Goal: Task Accomplishment & Management: Complete application form

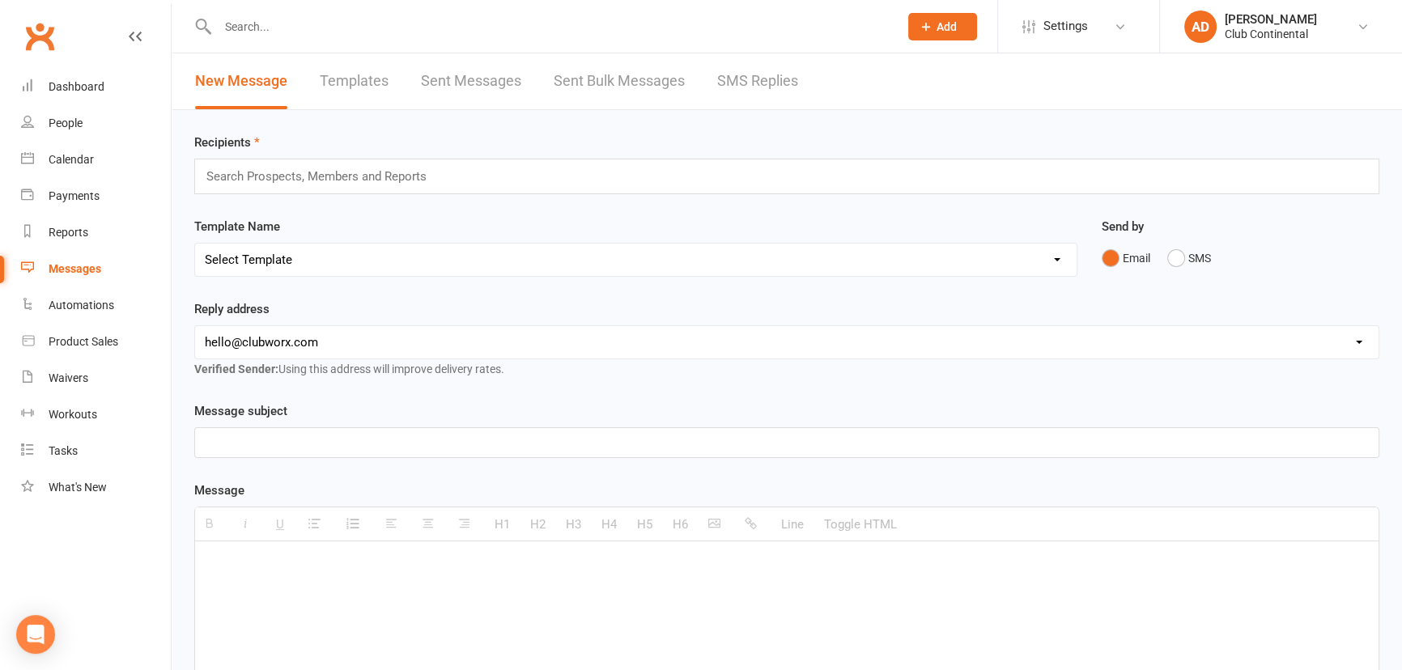
click at [949, 28] on span "Add" at bounding box center [947, 26] width 20 height 13
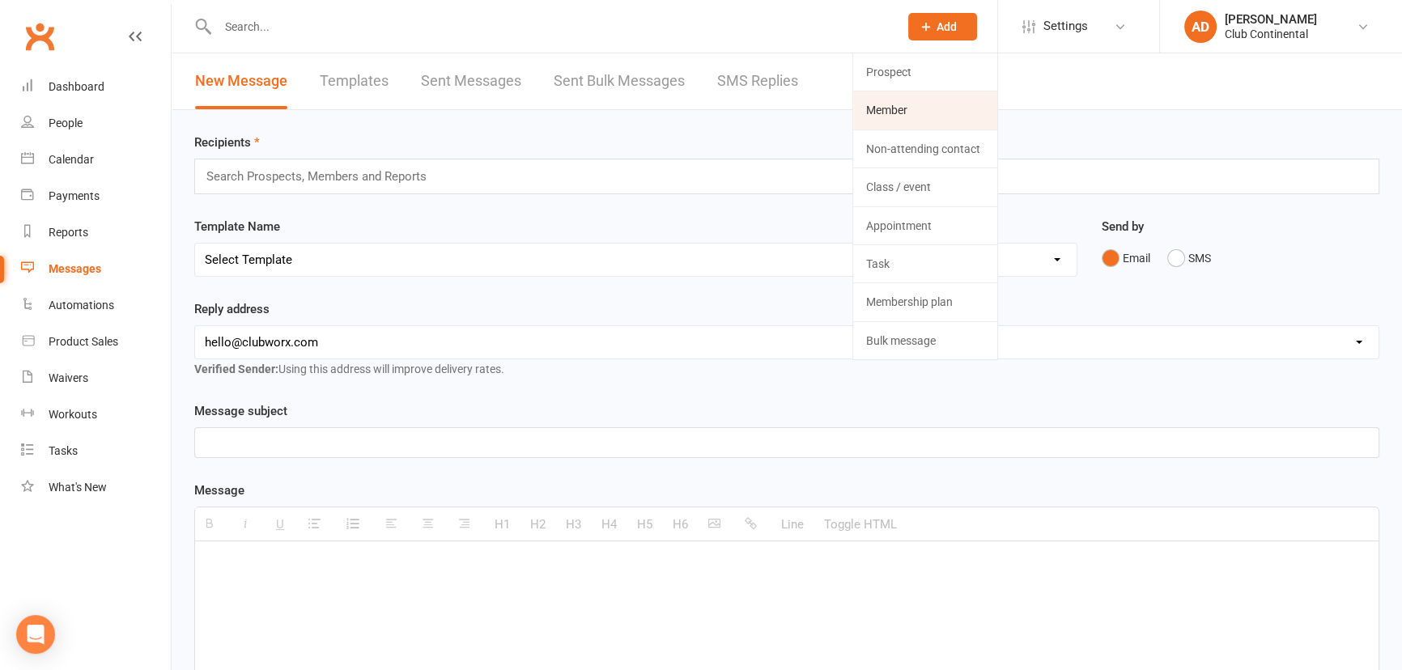
click at [906, 117] on link "Member" at bounding box center [925, 109] width 144 height 37
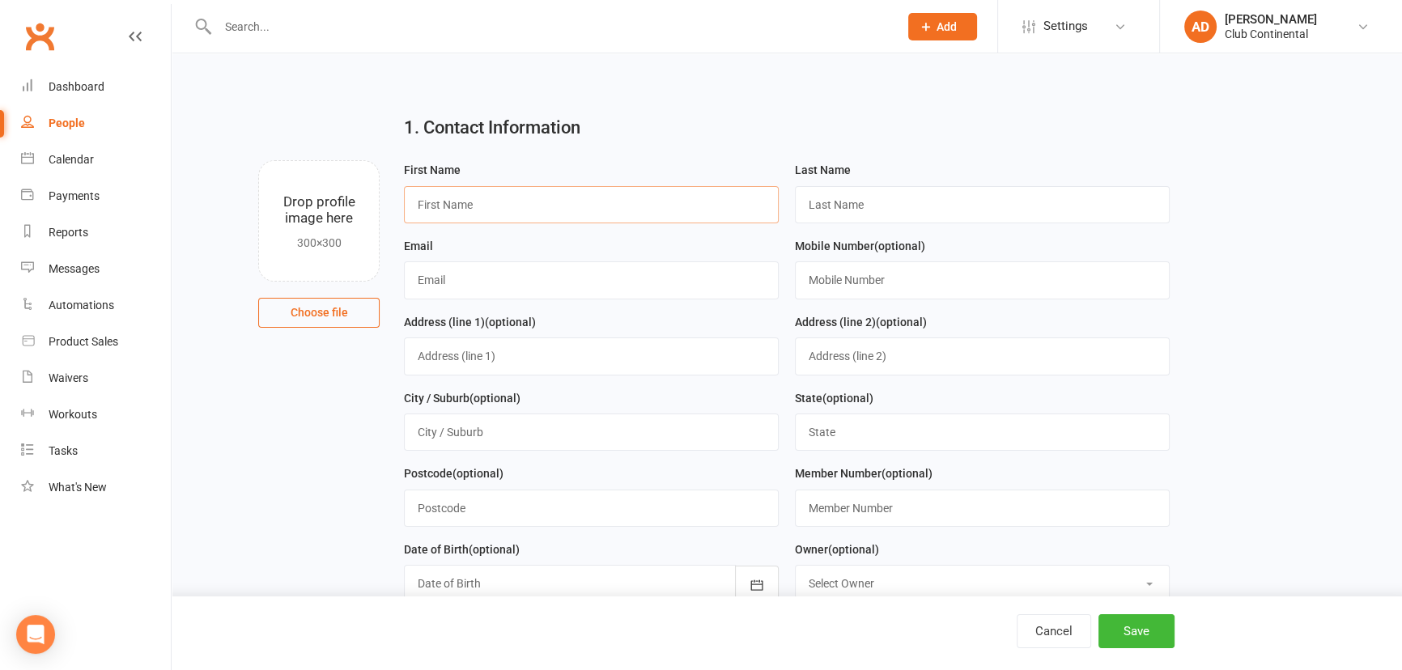
click at [443, 206] on input "text" at bounding box center [591, 204] width 375 height 37
type input "[PERSON_NAME]"
click at [848, 208] on input "text" at bounding box center [982, 204] width 375 height 37
type input "Edmunds"
drag, startPoint x: 427, startPoint y: 285, endPoint x: 471, endPoint y: 315, distance: 53.0
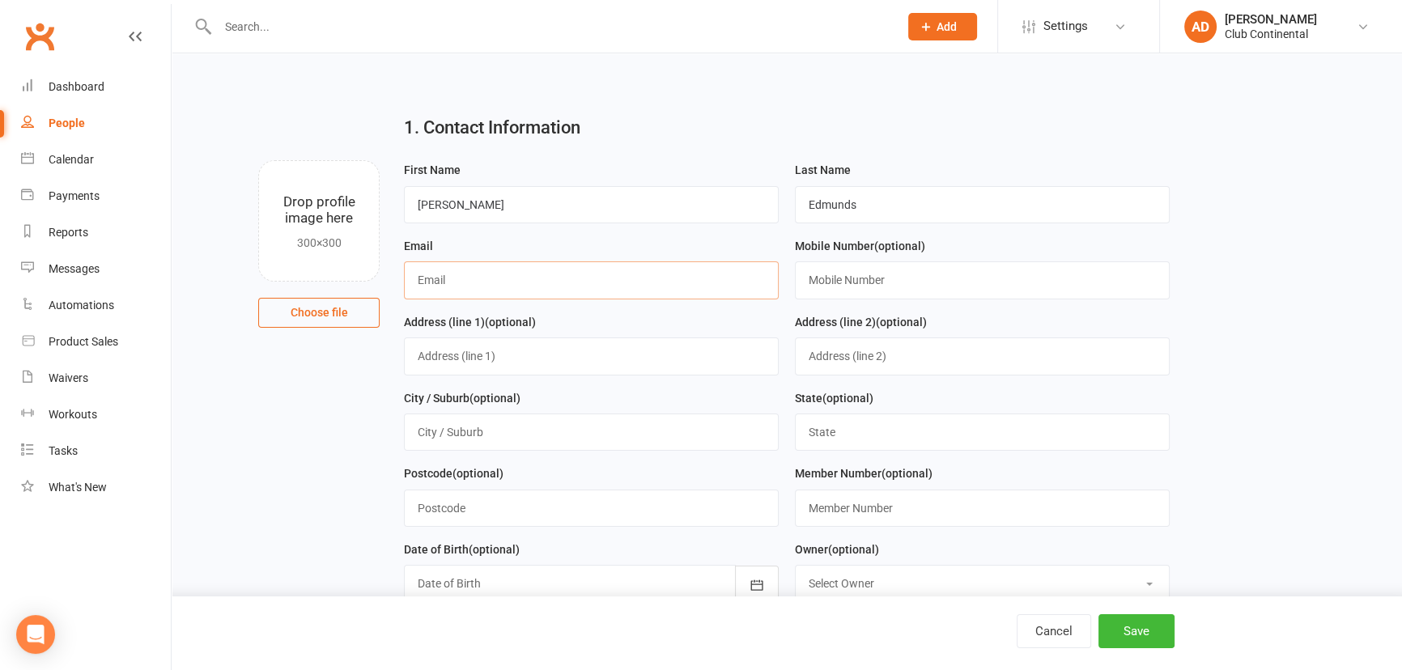
click at [429, 287] on input "text" at bounding box center [591, 280] width 375 height 37
type input "[EMAIL_ADDRESS][DOMAIN_NAME]"
drag, startPoint x: 852, startPoint y: 279, endPoint x: 853, endPoint y: 288, distance: 9.8
click at [853, 283] on input "text" at bounding box center [982, 280] width 375 height 37
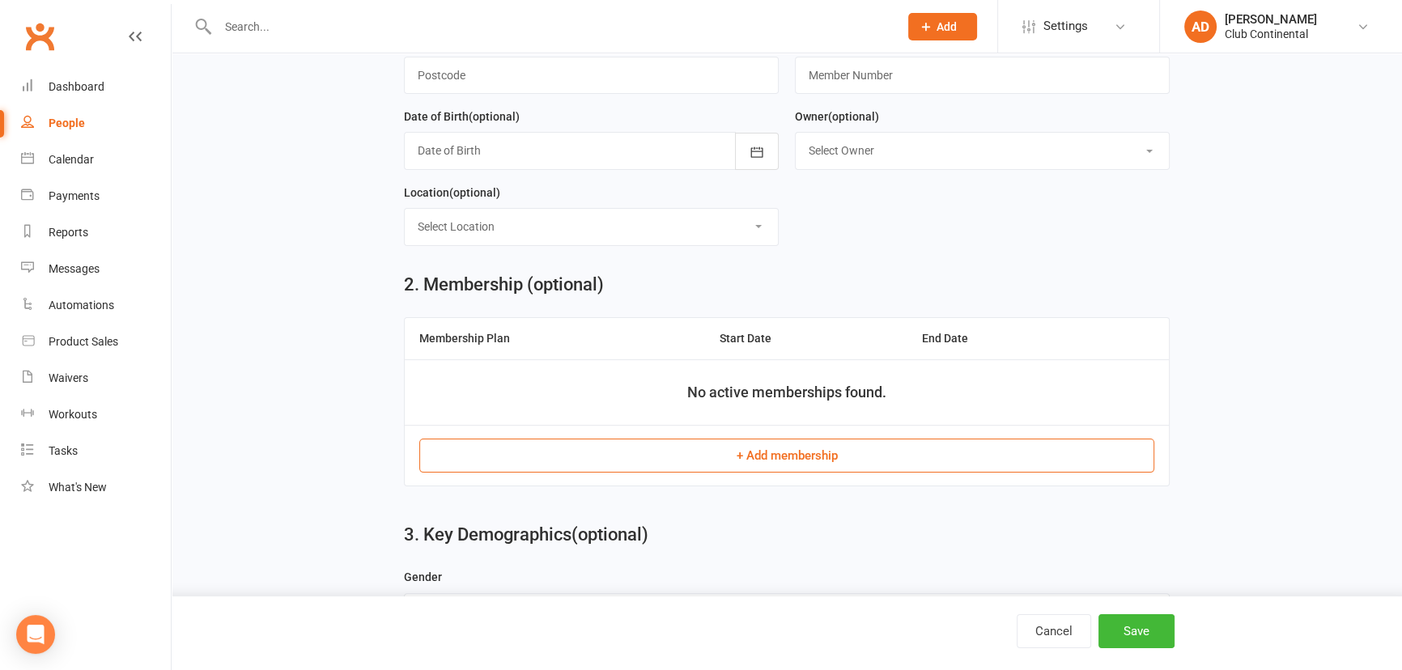
scroll to position [441, 0]
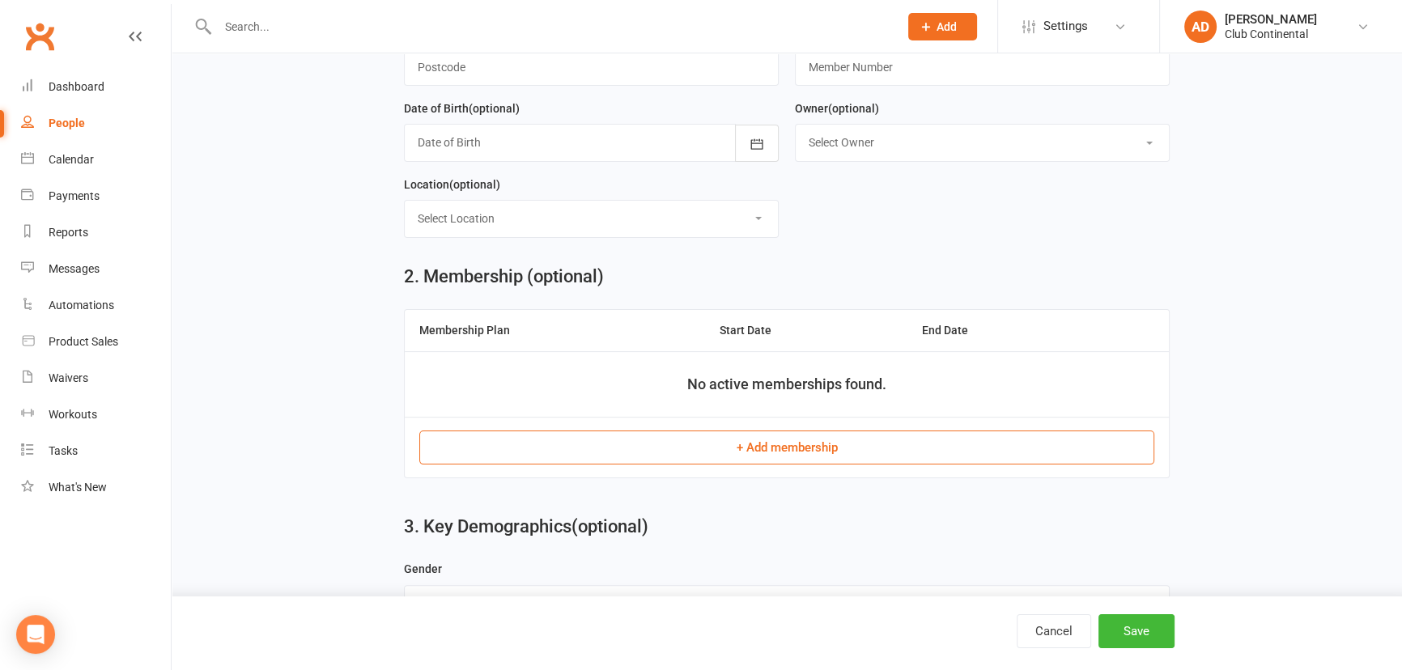
type input "07777515211"
click at [782, 455] on button "+ Add membership" at bounding box center [786, 448] width 735 height 34
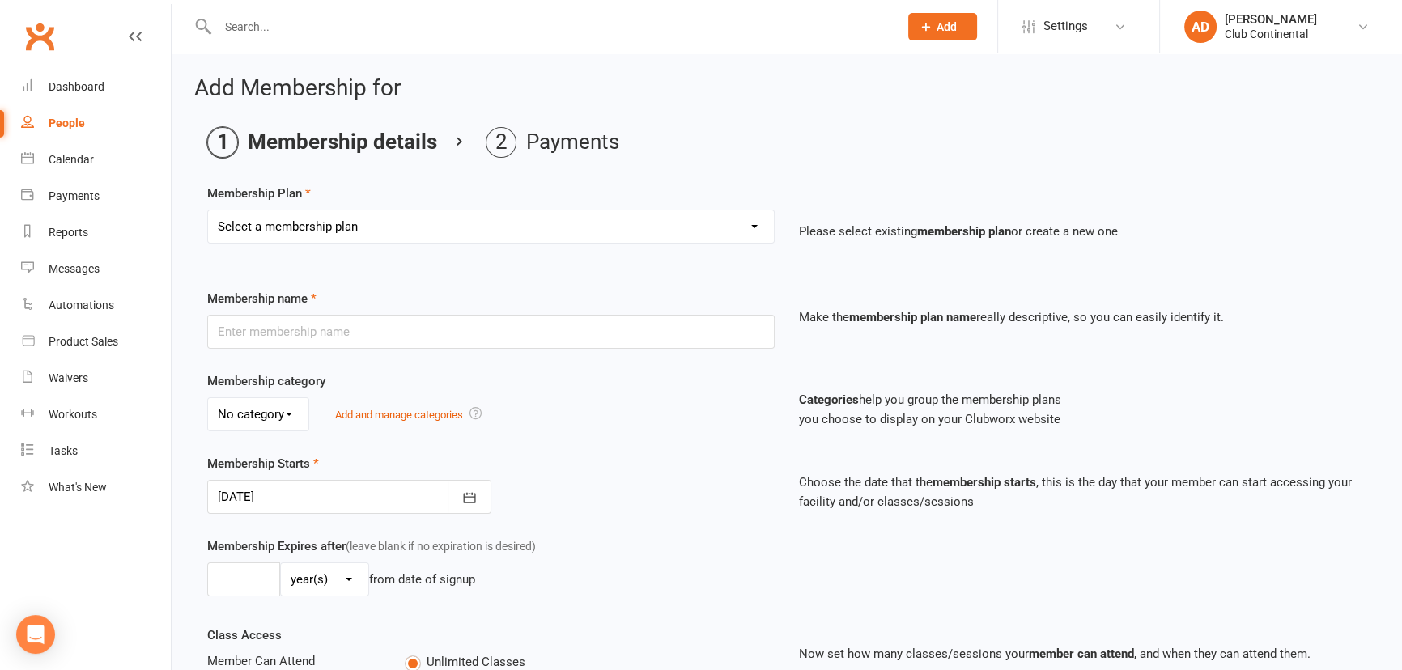
click at [757, 224] on select "Select a membership plan Create new Membership Plan Single Membership - Monthly…" at bounding box center [491, 226] width 566 height 32
select select "7"
click at [208, 210] on select "Select a membership plan Create new Membership Plan Single Membership - Monthly…" at bounding box center [491, 226] width 566 height 32
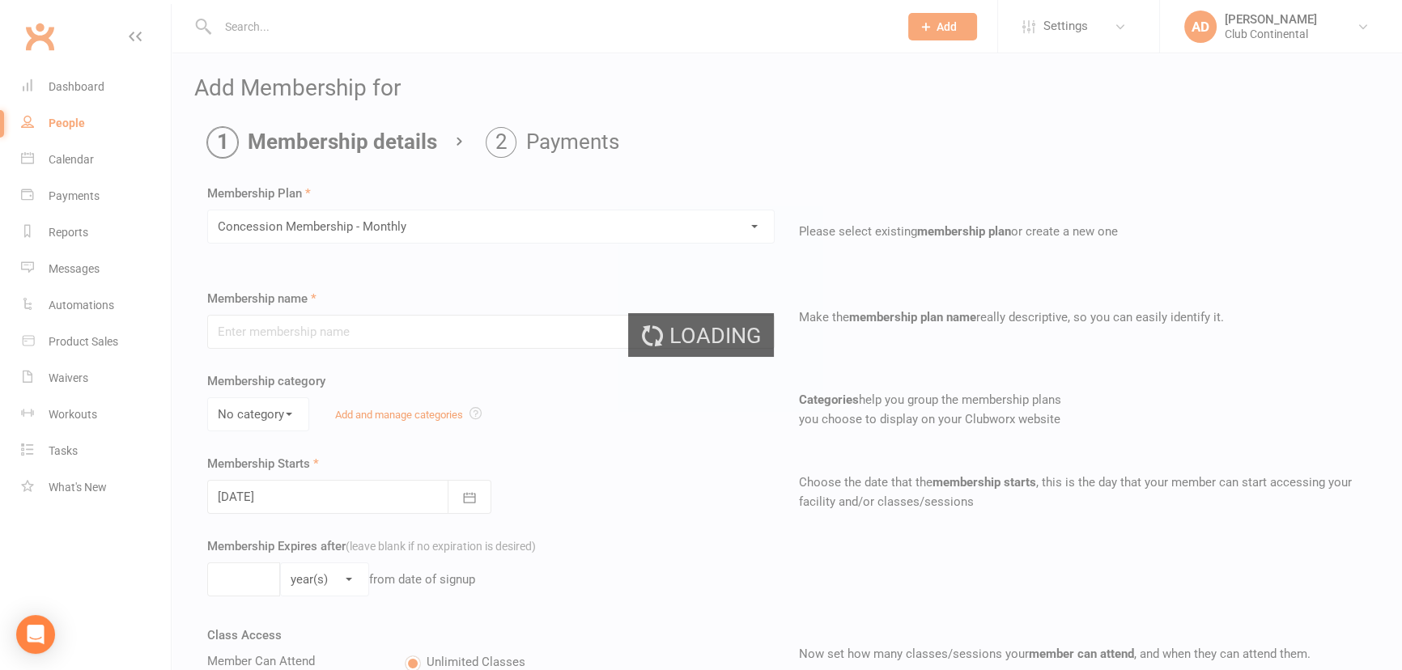
type input "Concession Membership - Monthly"
select select "0"
type input "0"
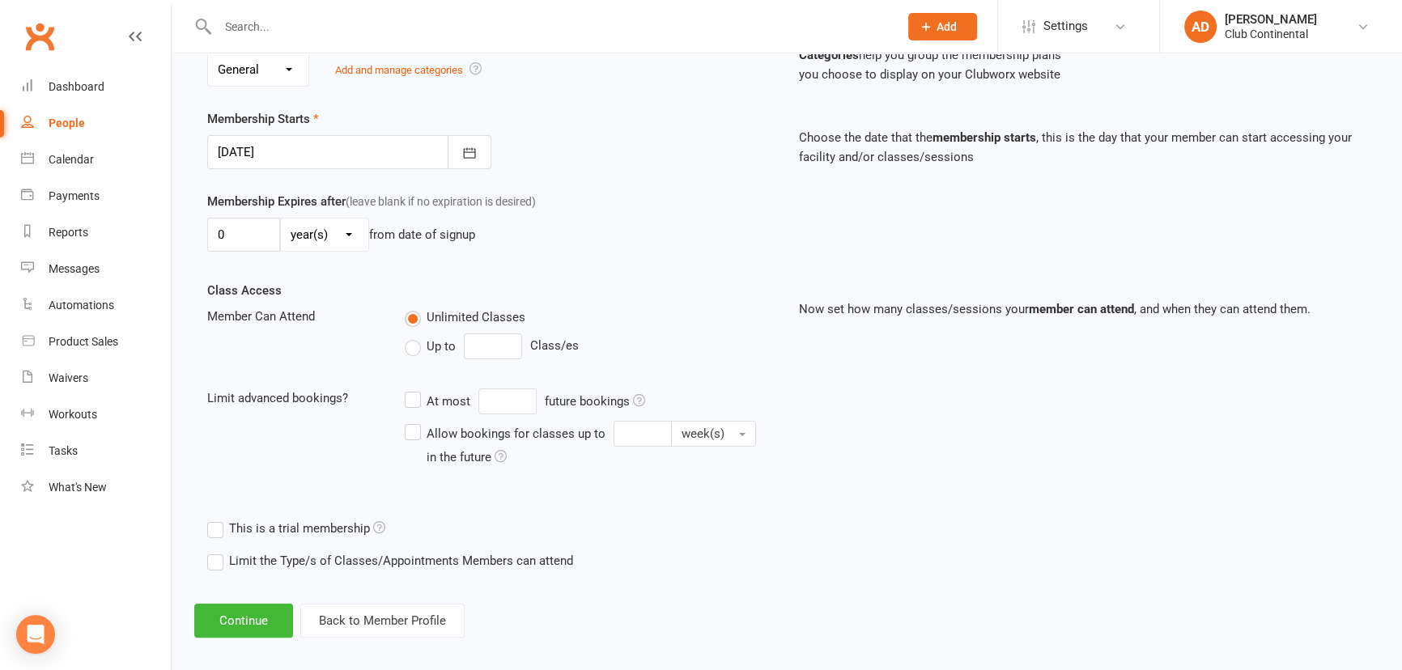
scroll to position [357, 0]
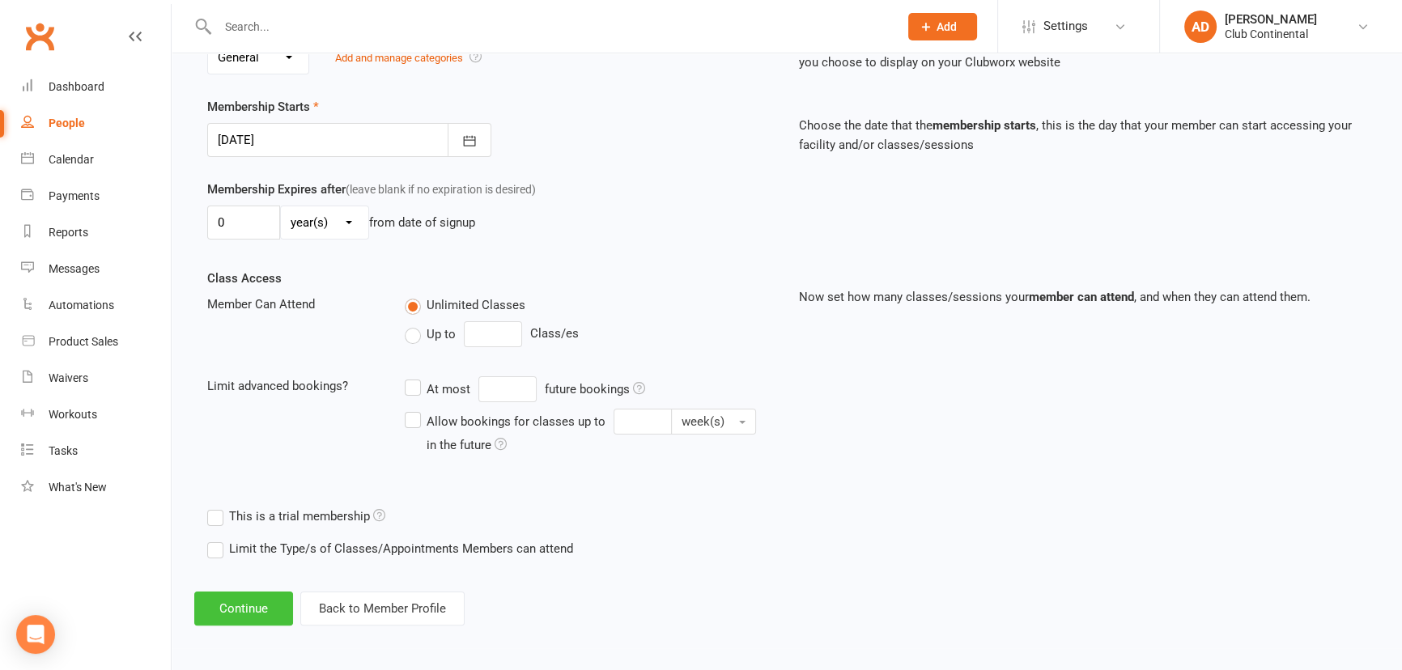
click at [247, 607] on button "Continue" at bounding box center [243, 609] width 99 height 34
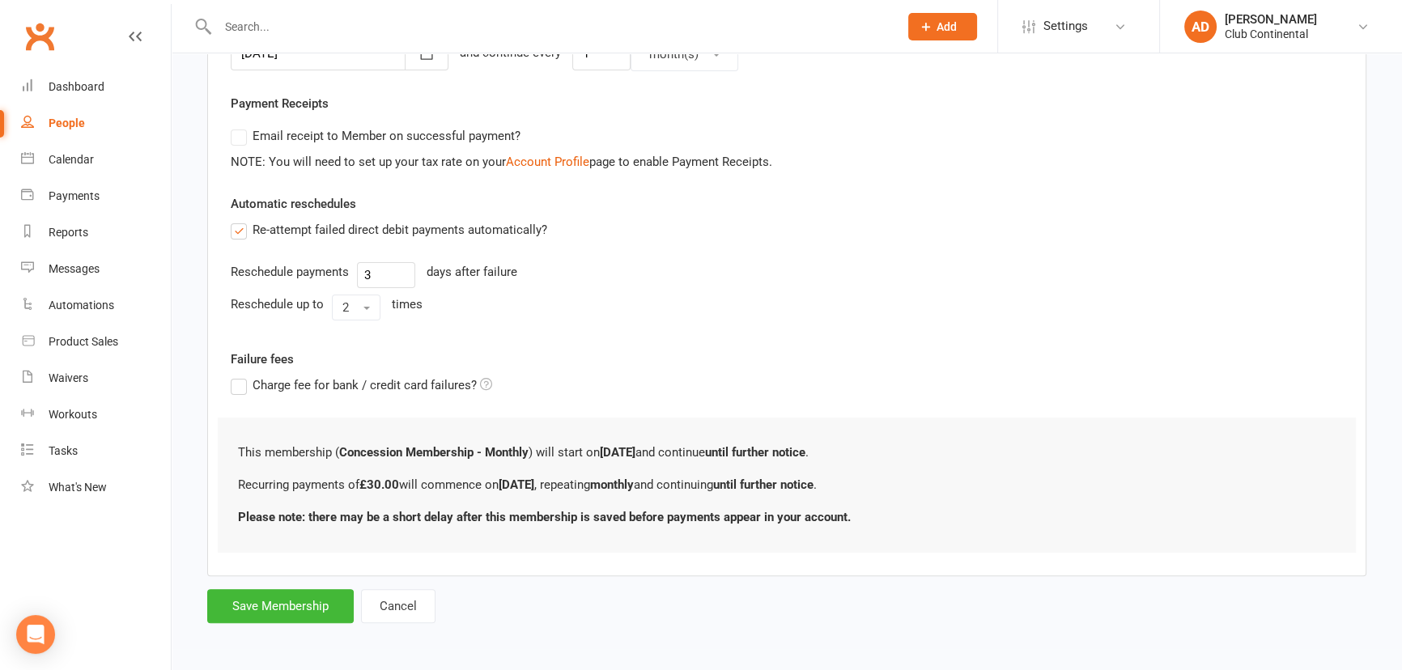
scroll to position [440, 0]
click at [308, 607] on button "Save Membership" at bounding box center [280, 606] width 147 height 34
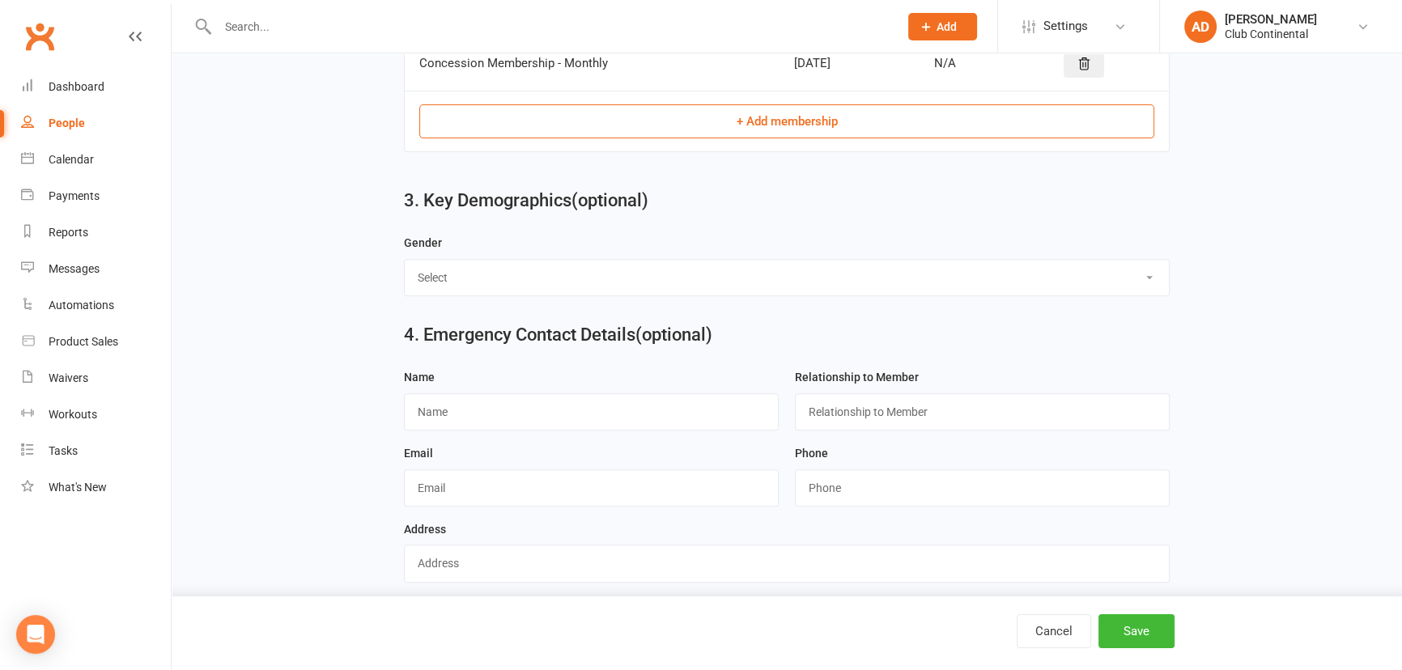
scroll to position [912, 0]
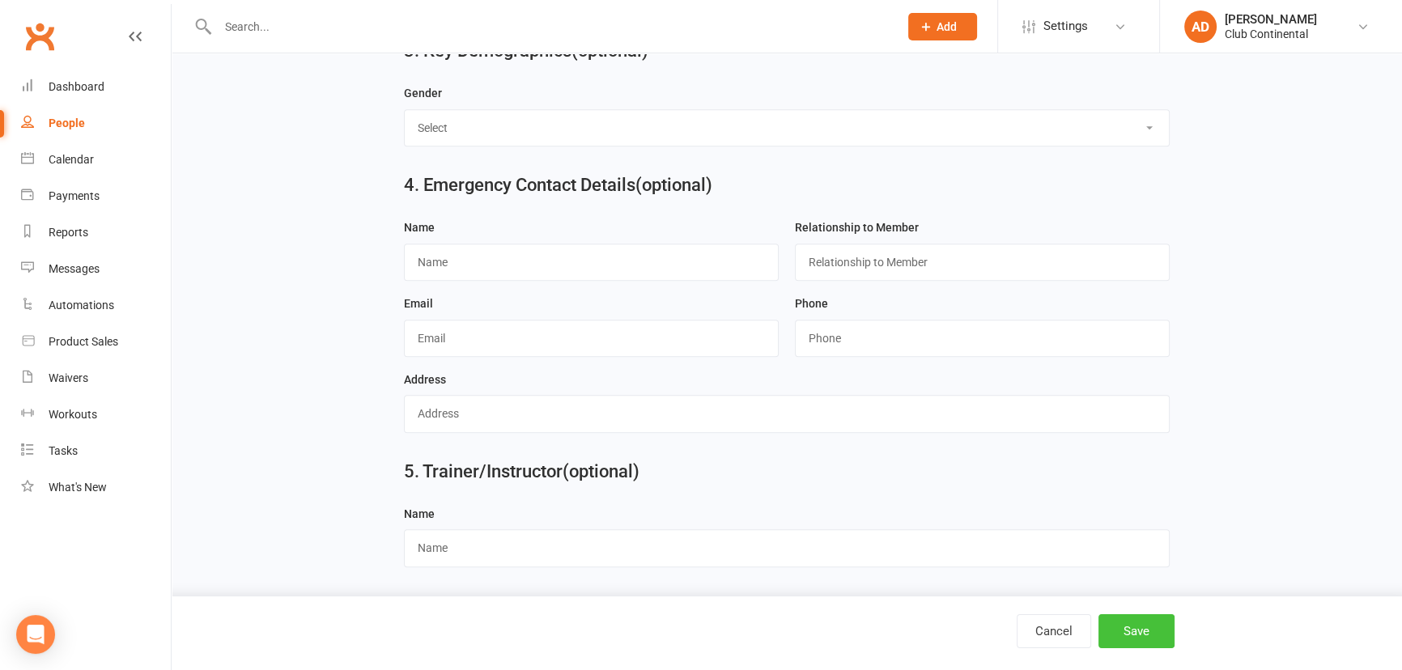
click at [1138, 631] on button "Save" at bounding box center [1137, 631] width 76 height 34
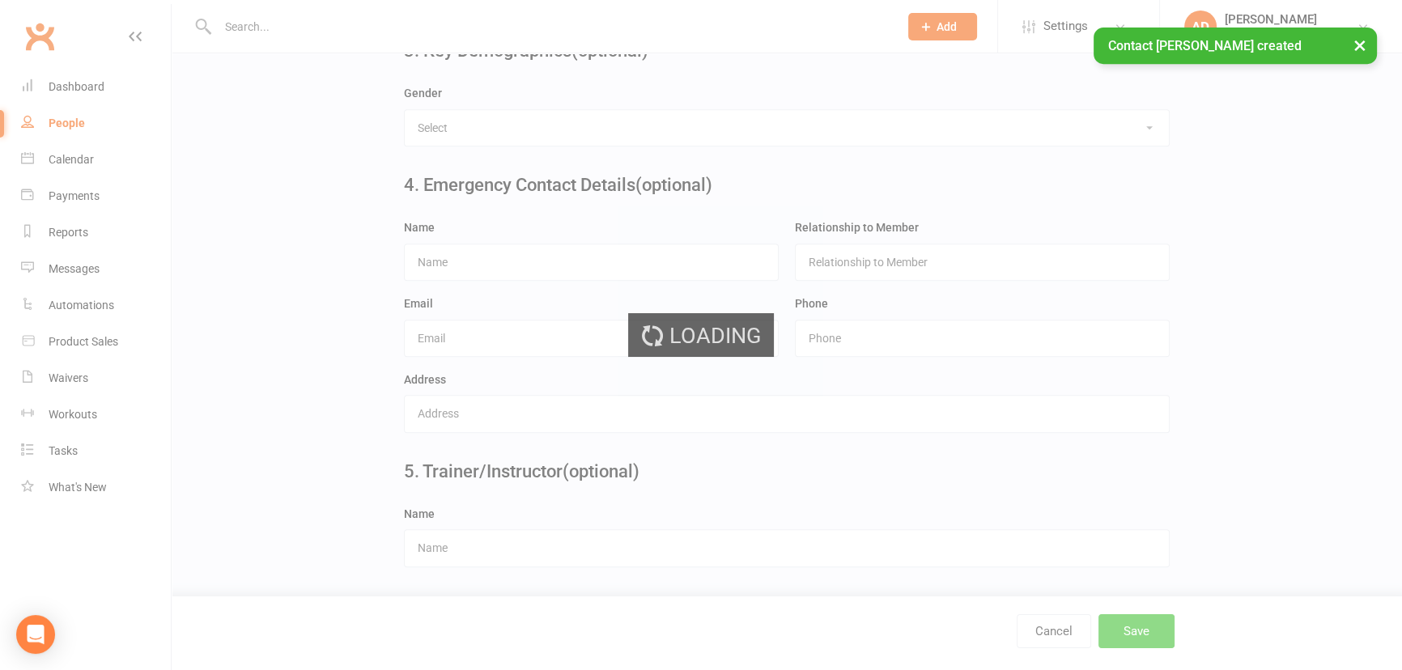
scroll to position [0, 0]
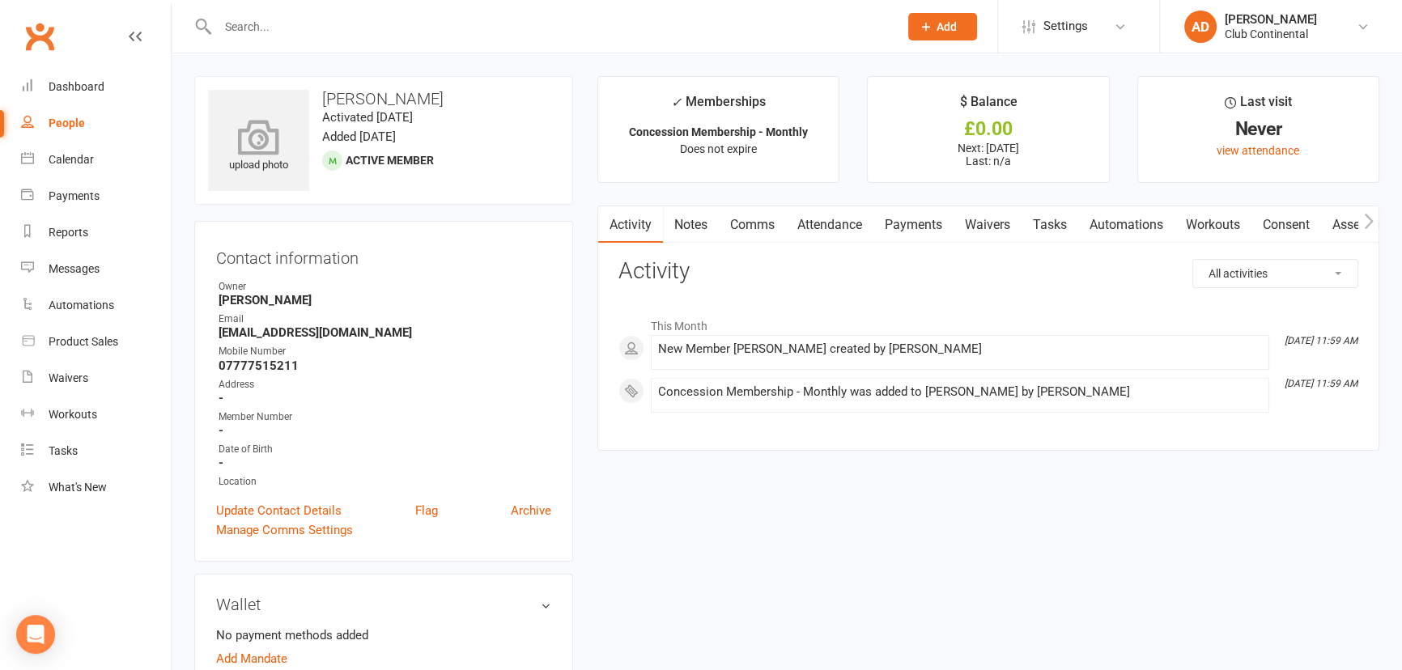
click at [274, 143] on icon at bounding box center [259, 137] width 112 height 36
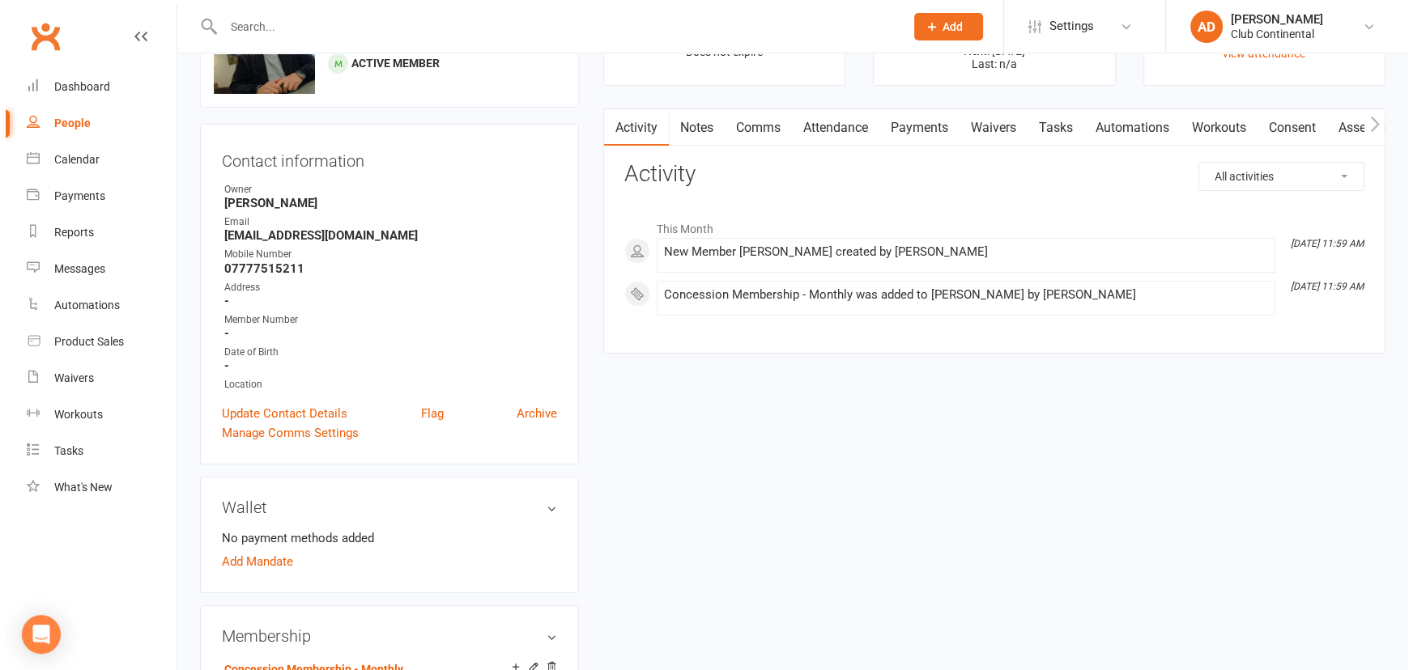
scroll to position [294, 0]
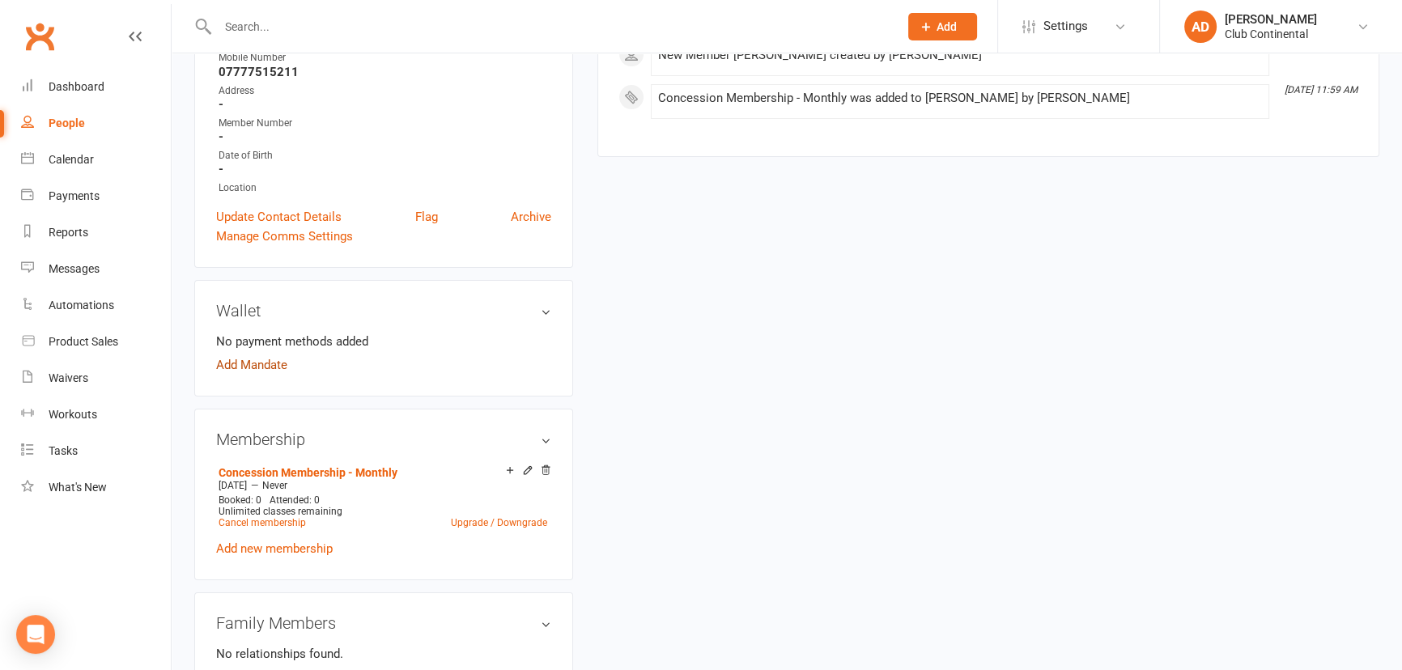
click at [249, 362] on link "Add Mandate" at bounding box center [251, 364] width 71 height 19
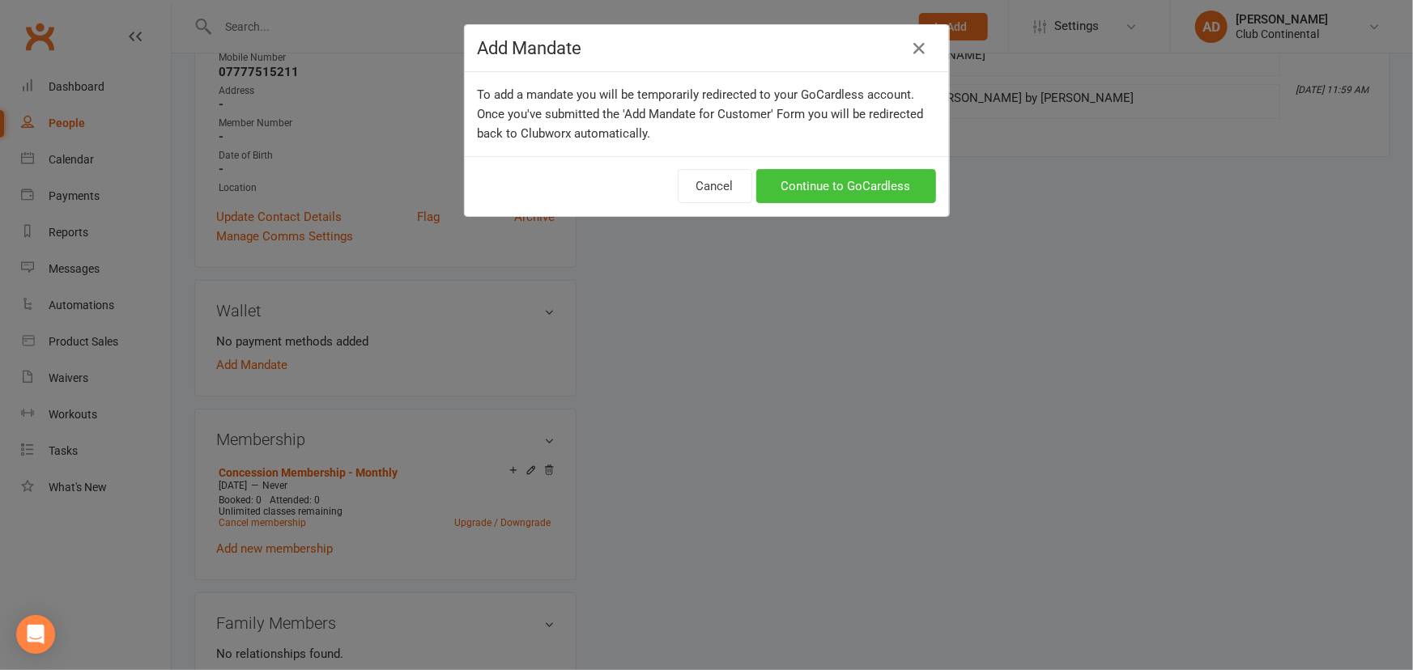
click at [865, 182] on link "Continue to GoCardless" at bounding box center [846, 186] width 180 height 34
